Goal: Task Accomplishment & Management: Manage account settings

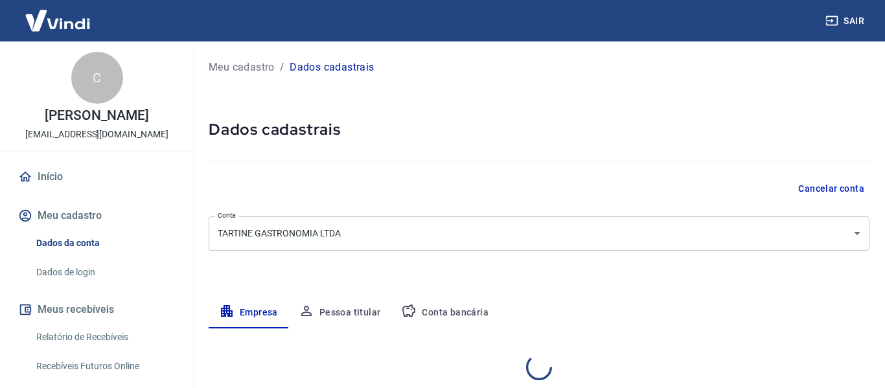
select select "RS"
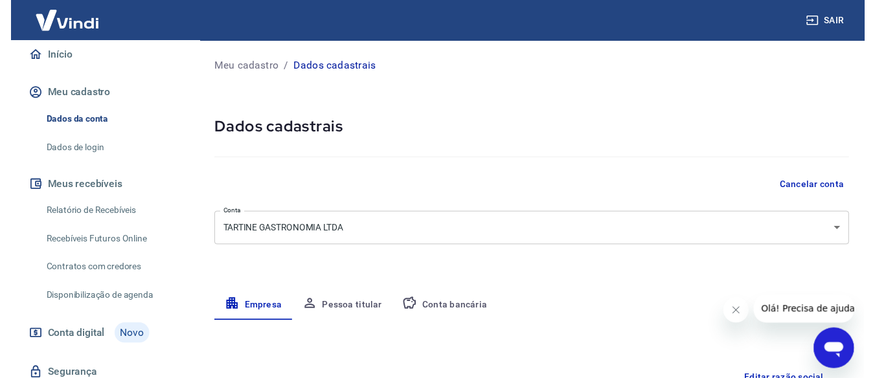
scroll to position [130, 0]
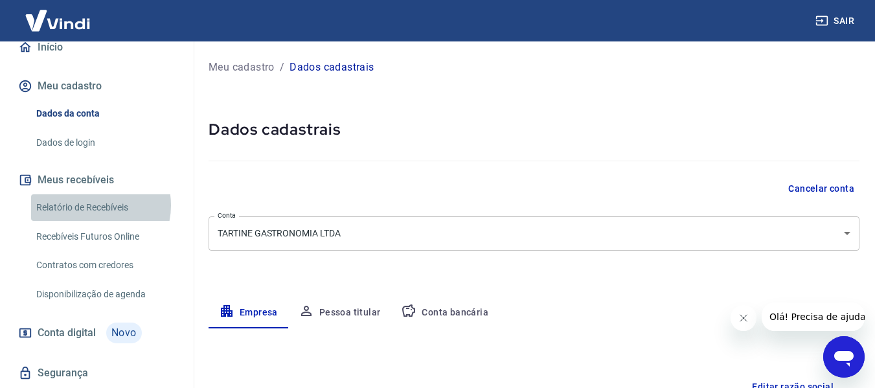
click at [92, 205] on link "Relatório de Recebíveis" at bounding box center [104, 207] width 147 height 27
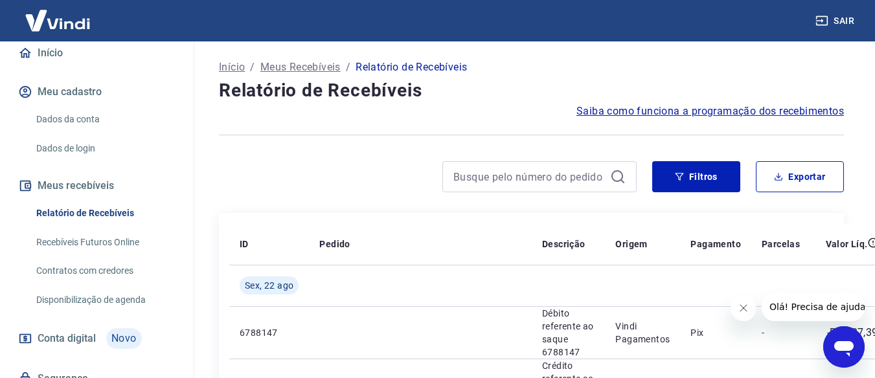
scroll to position [130, 0]
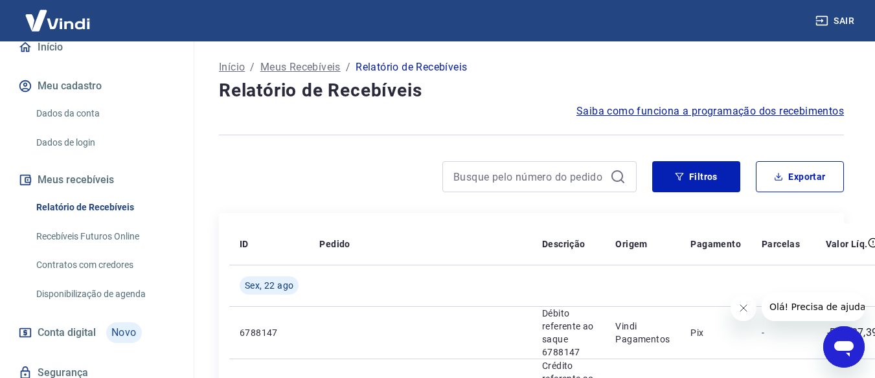
click at [125, 198] on link "Relatório de Recebíveis" at bounding box center [104, 207] width 147 height 27
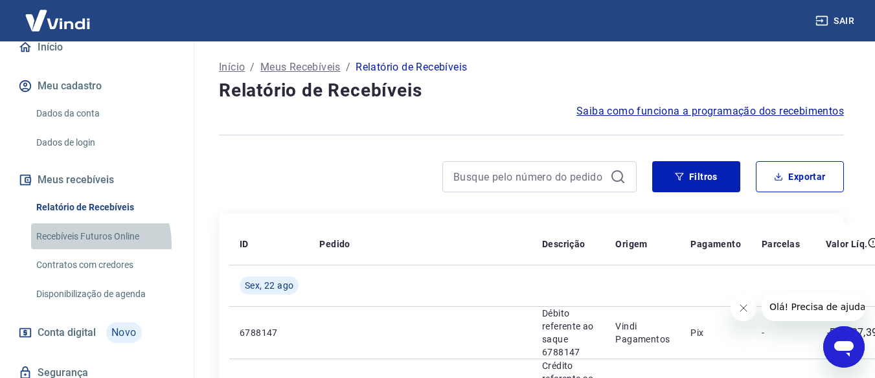
click at [86, 244] on link "Recebíveis Futuros Online" at bounding box center [104, 236] width 147 height 27
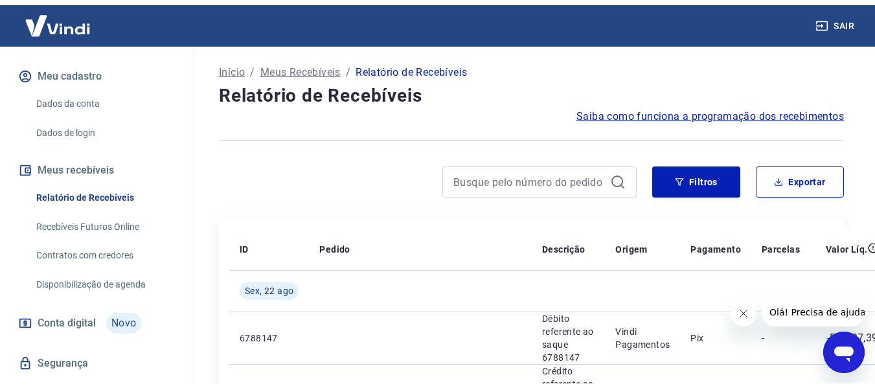
scroll to position [153, 0]
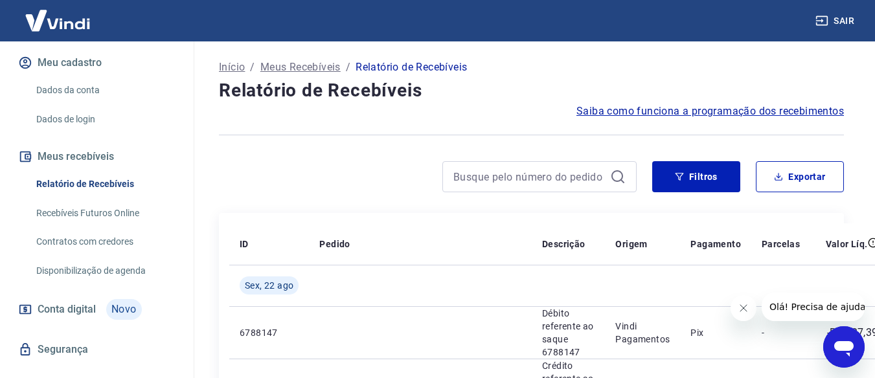
click at [123, 271] on link "Disponibilização de agenda" at bounding box center [104, 271] width 147 height 27
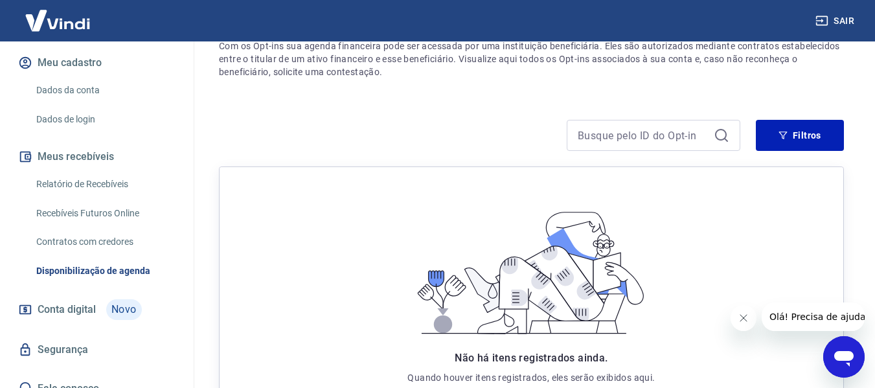
scroll to position [250, 0]
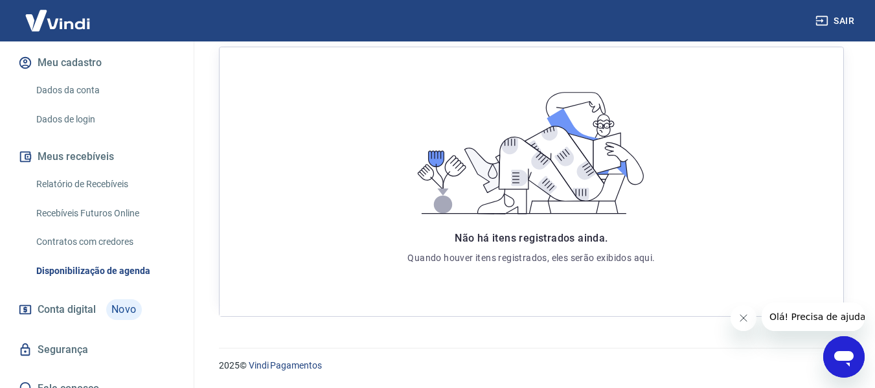
click at [119, 184] on link "Relatório de Recebíveis" at bounding box center [104, 184] width 147 height 27
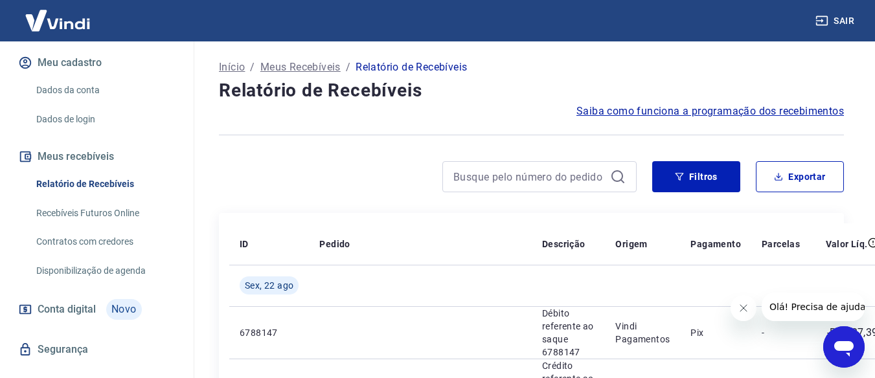
scroll to position [65, 0]
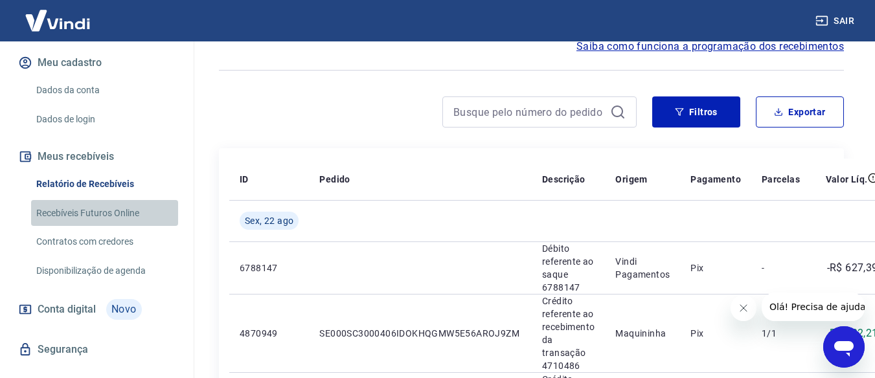
click at [139, 212] on link "Recebíveis Futuros Online" at bounding box center [104, 213] width 147 height 27
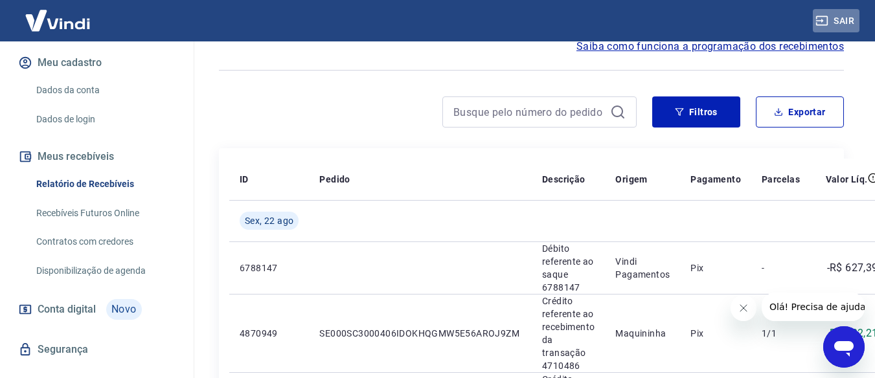
click at [844, 13] on button "Sair" at bounding box center [836, 21] width 47 height 24
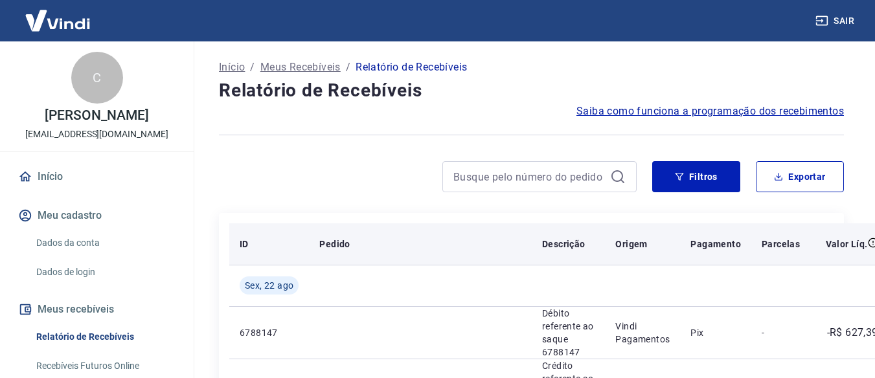
scroll to position [65, 0]
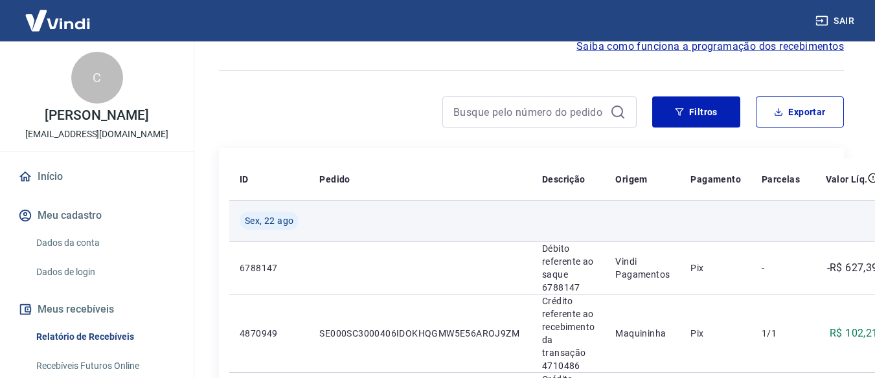
click at [282, 221] on span "Sex, 22 ago" at bounding box center [269, 220] width 49 height 13
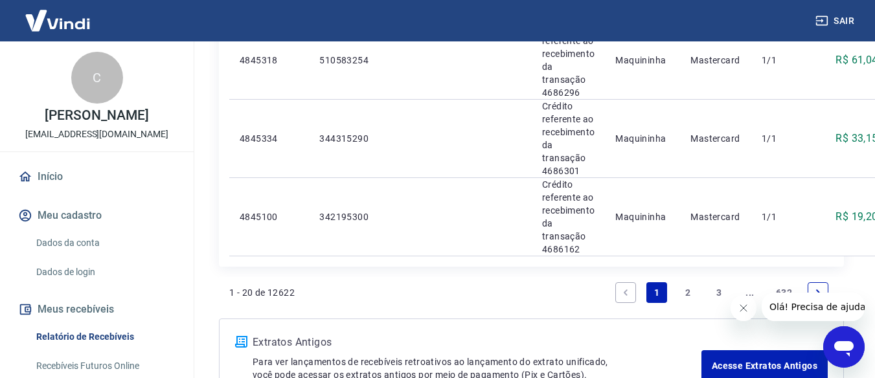
scroll to position [1683, 0]
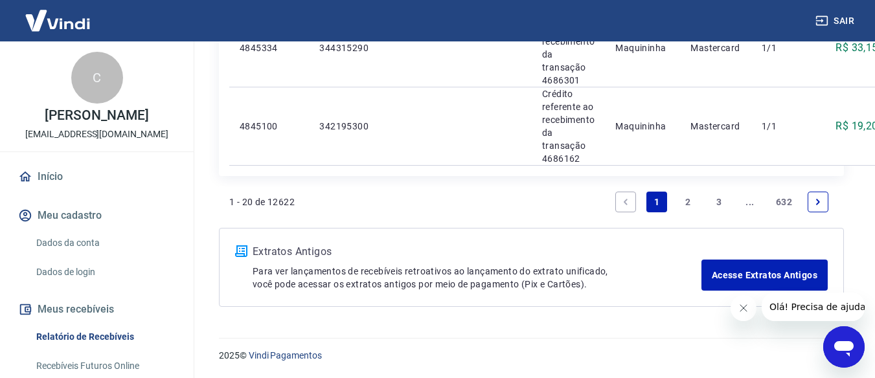
click at [688, 205] on link "2" at bounding box center [687, 202] width 21 height 21
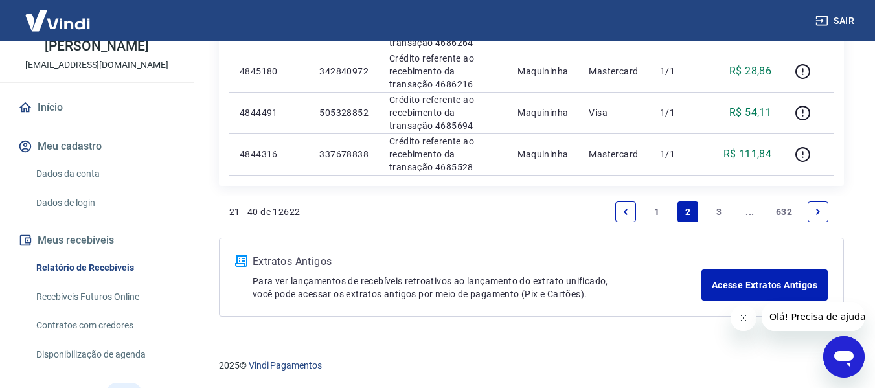
scroll to position [168, 0]
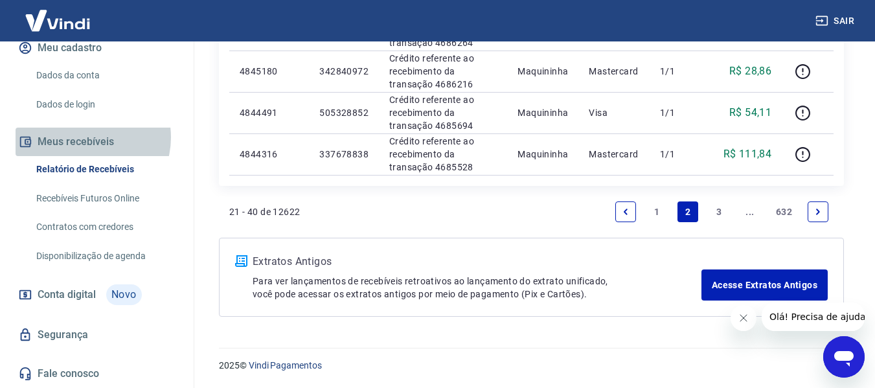
click at [85, 137] on button "Meus recebíveis" at bounding box center [97, 142] width 163 height 28
click at [95, 141] on button "Meus recebíveis" at bounding box center [97, 142] width 163 height 28
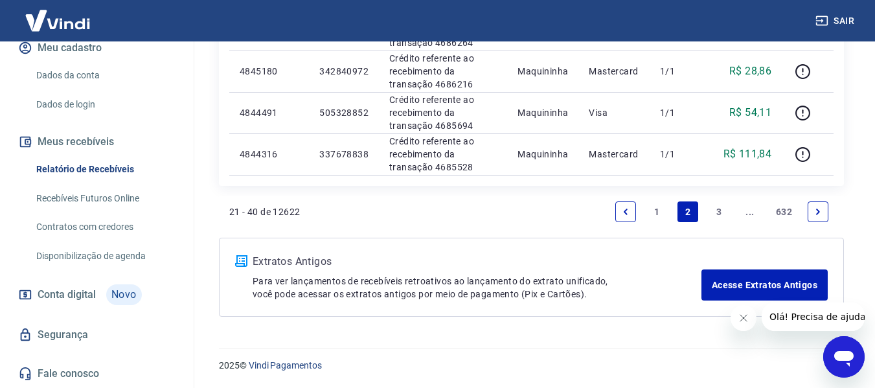
click at [41, 134] on button "Meus recebíveis" at bounding box center [97, 142] width 163 height 28
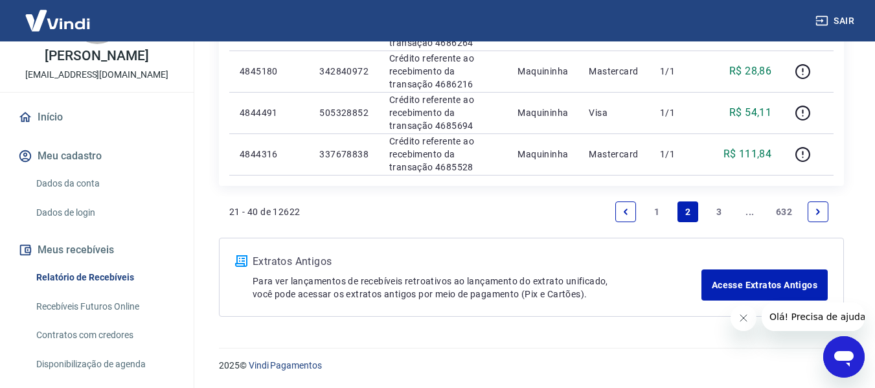
click at [49, 118] on link "Início" at bounding box center [97, 117] width 163 height 28
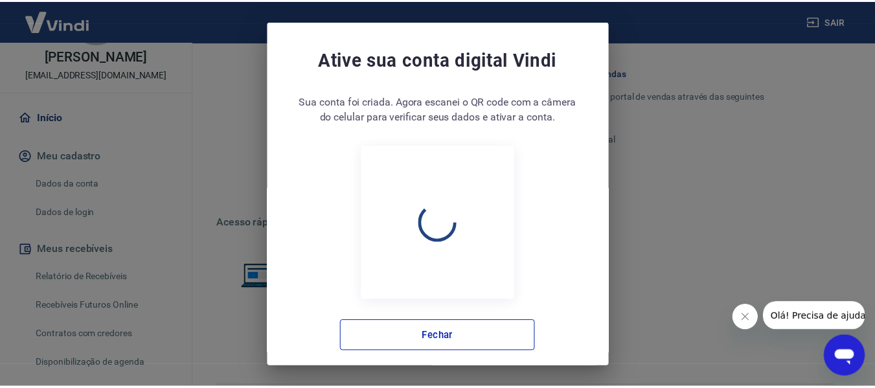
scroll to position [721, 0]
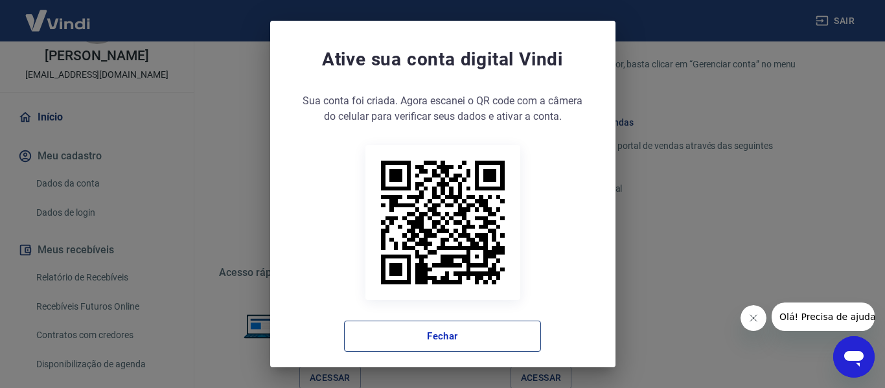
click at [520, 345] on button "Fechar" at bounding box center [442, 336] width 197 height 31
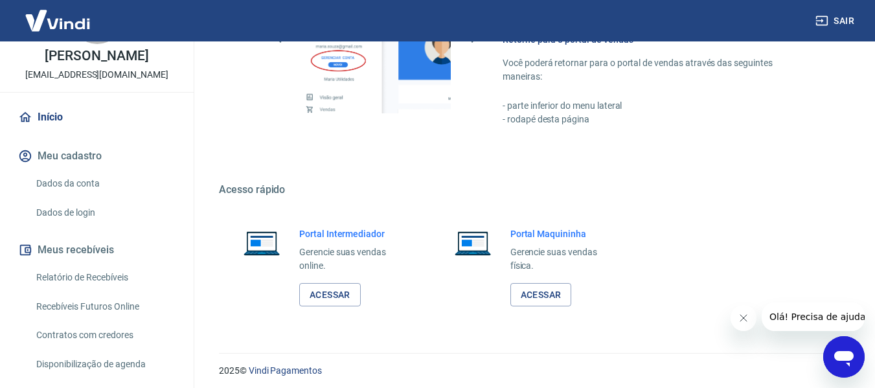
scroll to position [809, 0]
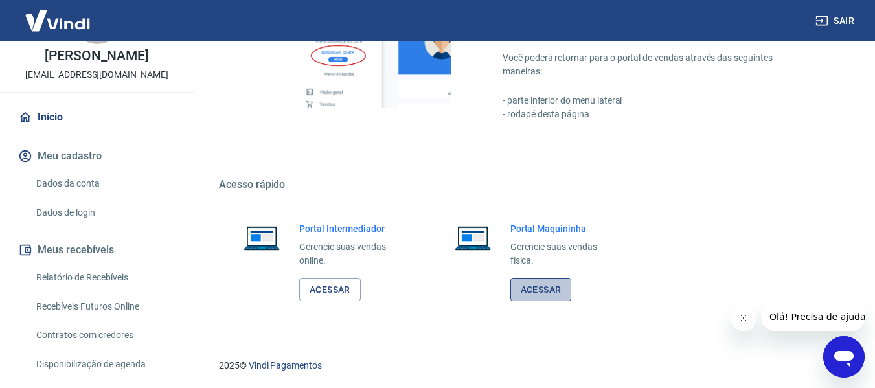
click at [540, 284] on link "Acessar" at bounding box center [541, 290] width 62 height 24
